Goal: Task Accomplishment & Management: Manage account settings

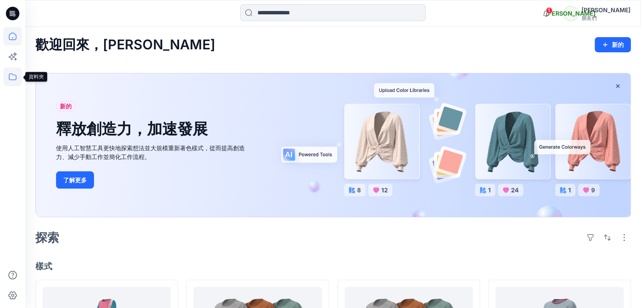
click at [13, 78] on icon at bounding box center [12, 76] width 19 height 19
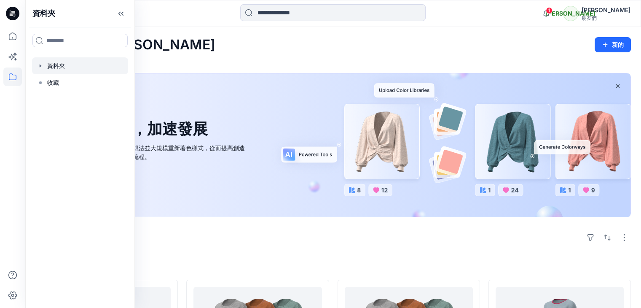
click at [57, 65] on div at bounding box center [80, 65] width 96 height 17
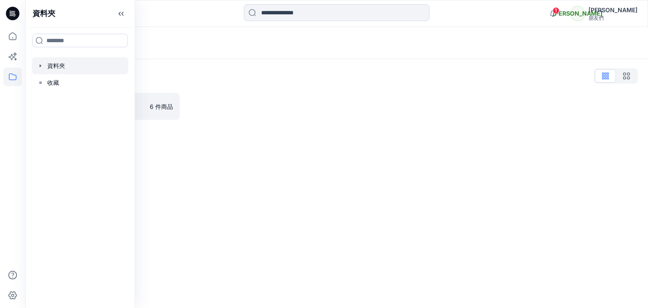
click at [41, 67] on icon "button" at bounding box center [40, 65] width 7 height 7
click at [49, 81] on icon "button" at bounding box center [49, 82] width 7 height 7
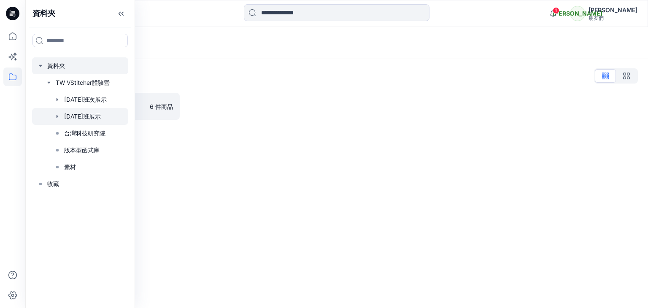
click at [96, 112] on div at bounding box center [80, 116] width 96 height 17
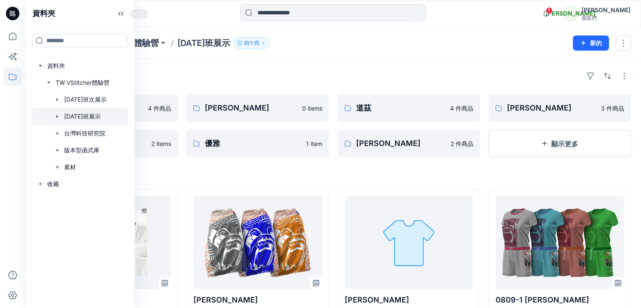
click at [122, 11] on icon at bounding box center [120, 14] width 13 height 14
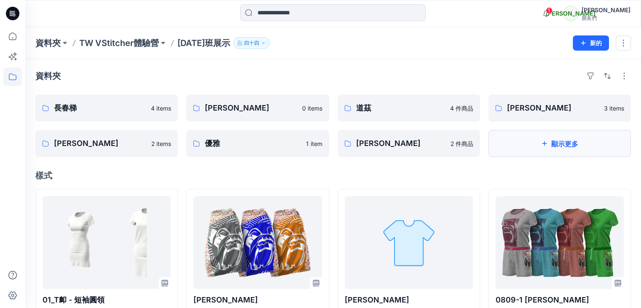
click at [544, 143] on icon "button" at bounding box center [545, 143] width 5 height 5
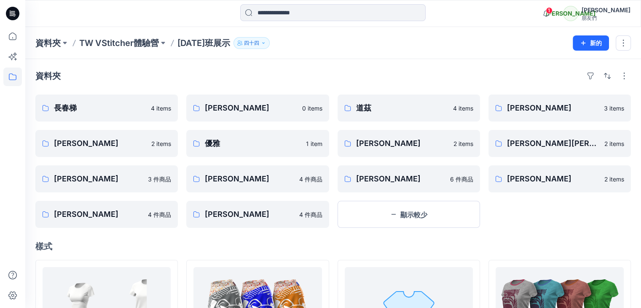
click at [540, 215] on div "[PERSON_NAME] 3 items [PERSON_NAME][PERSON_NAME] [PERSON_NAME] 2 items [PERSON_…" at bounding box center [560, 160] width 142 height 133
click at [586, 44] on icon "button" at bounding box center [583, 43] width 7 height 7
click at [562, 79] on font "新建資料夾" at bounding box center [565, 79] width 30 height 7
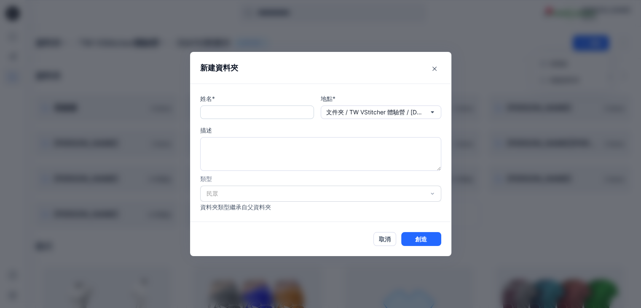
click at [265, 110] on input "text" at bounding box center [257, 111] width 114 height 13
type input "*"
type input "***"
click at [427, 239] on font "創造" at bounding box center [421, 238] width 12 height 7
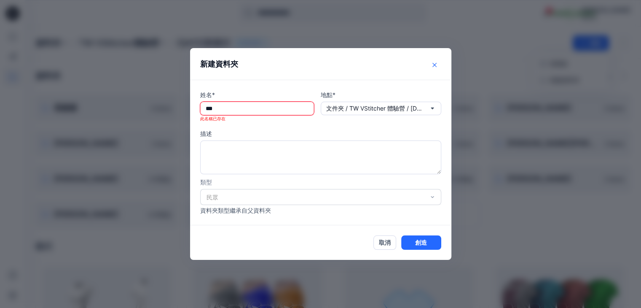
click at [437, 65] on icon "關閉" at bounding box center [435, 65] width 4 height 4
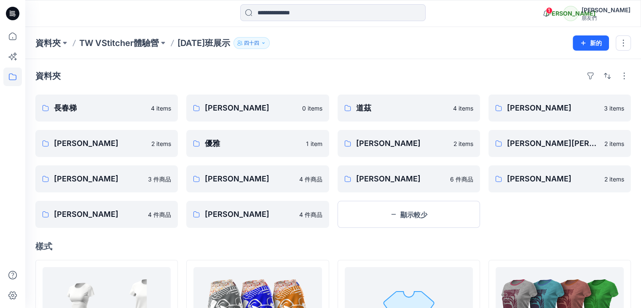
click at [476, 79] on div "資料夾" at bounding box center [333, 75] width 596 height 13
click at [524, 219] on div "[PERSON_NAME] 3 items [PERSON_NAME][PERSON_NAME] [PERSON_NAME] 2 items [PERSON_…" at bounding box center [560, 160] width 142 height 133
click at [624, 75] on button "button" at bounding box center [624, 75] width 13 height 13
click at [551, 76] on div "資料夾 佈局 網格 大網格 資料夾視圖 袖珍的 卡片 卡片視圖 卡片資訊" at bounding box center [333, 75] width 596 height 13
click at [589, 75] on button "button" at bounding box center [590, 75] width 13 height 13
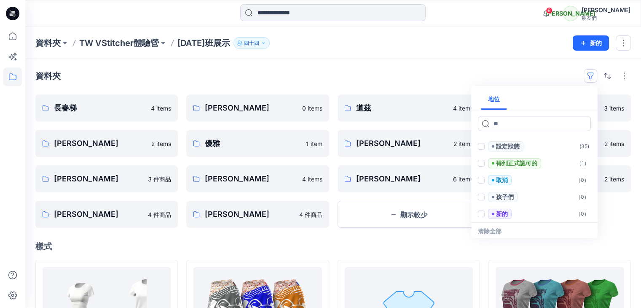
click at [530, 70] on div "資料夾 地位 設定狀態 ( 35 ) 得到正式認可的 （ 1 ） 取消 （ 0 ） 孩子們 （ 0 ） 新的 （ 0 ） 被拒絕 （ 0 ） 載入中... 清…" at bounding box center [333, 75] width 596 height 13
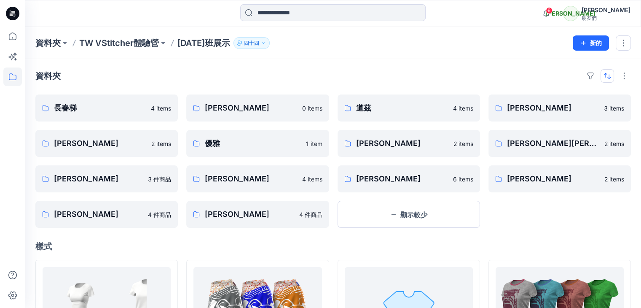
click at [606, 75] on button "button" at bounding box center [607, 75] width 13 height 13
click at [539, 75] on div "資料夾 最後更新 從 A 到 Z" at bounding box center [333, 75] width 596 height 13
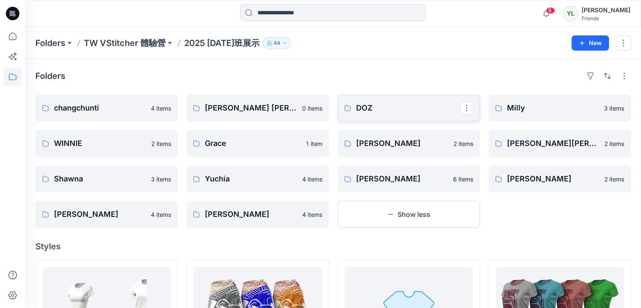
click at [382, 109] on p "DOZ" at bounding box center [408, 108] width 104 height 12
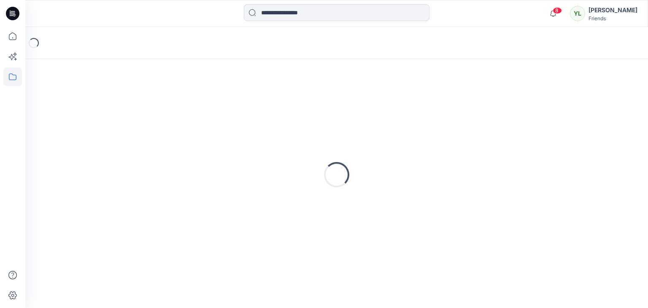
click at [382, 109] on div "Loading..." at bounding box center [336, 174] width 602 height 211
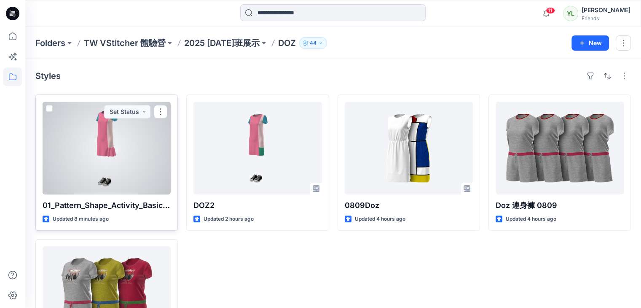
click at [149, 147] on div at bounding box center [107, 148] width 128 height 93
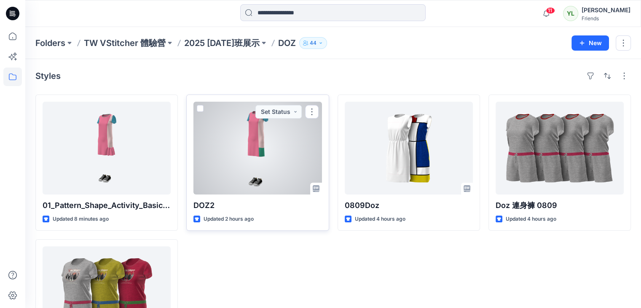
click at [281, 151] on div at bounding box center [258, 148] width 128 height 93
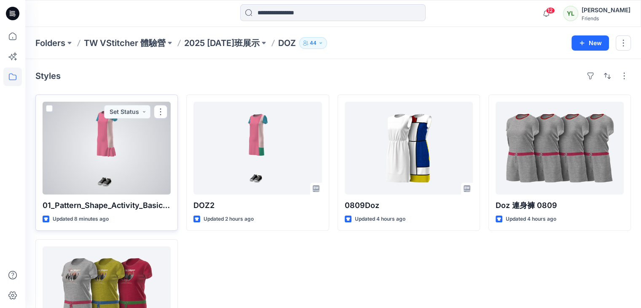
click at [125, 148] on div at bounding box center [107, 148] width 128 height 93
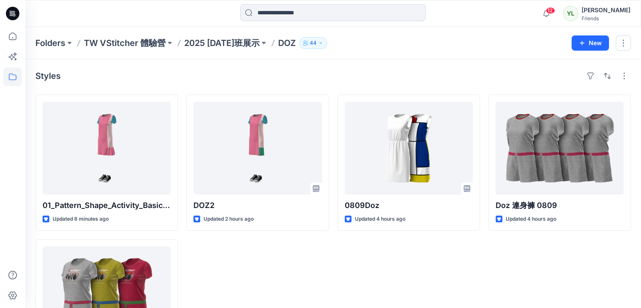
scroll to position [77, 0]
